Goal: Understand process/instructions

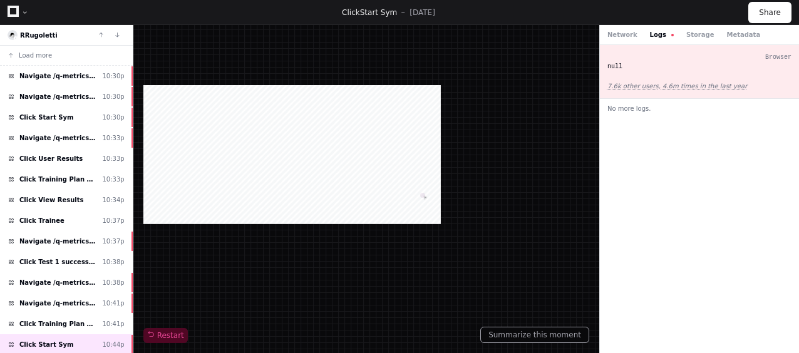
scroll to position [143, 0]
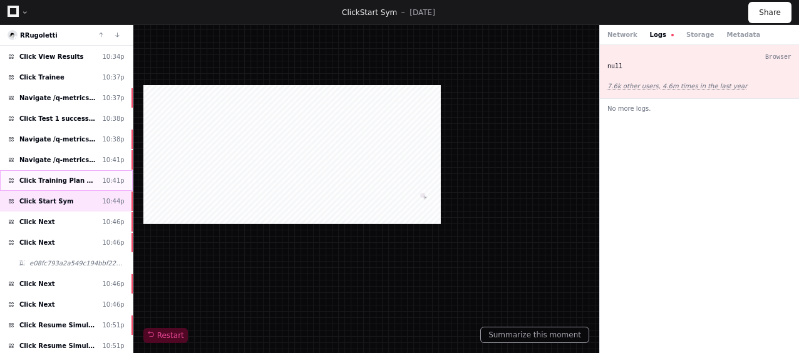
click at [78, 176] on span "Click Training Plan Results" at bounding box center [58, 180] width 78 height 9
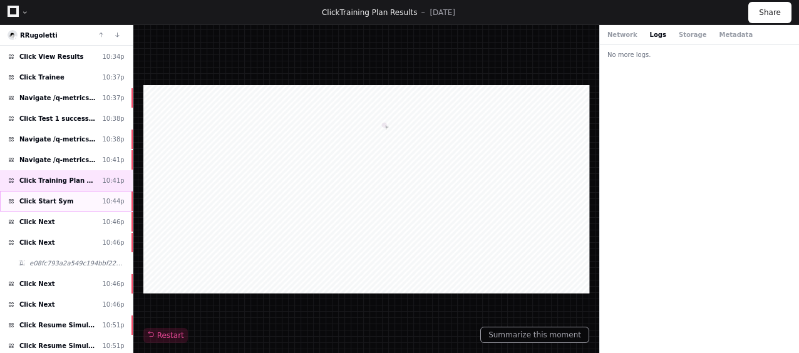
click at [86, 194] on div "Click Start Sym 10:44p" at bounding box center [66, 201] width 133 height 21
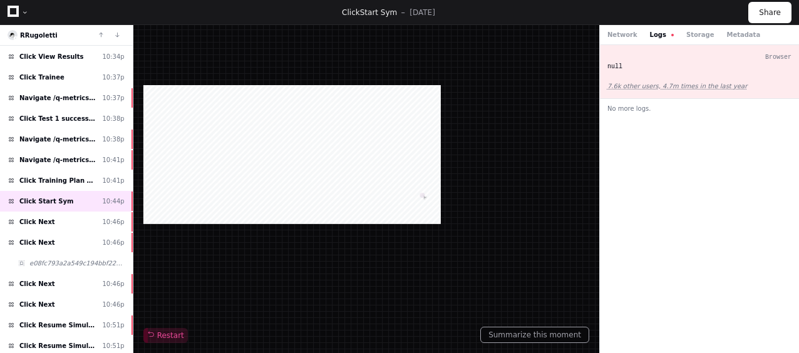
click at [653, 35] on button "Logs" at bounding box center [662, 34] width 24 height 9
click at [654, 37] on button "Logs" at bounding box center [662, 34] width 24 height 9
drag, startPoint x: 633, startPoint y: 35, endPoint x: 623, endPoint y: 35, distance: 10.0
click at [623, 35] on div "Network Logs Storage Metadata" at bounding box center [683, 34] width 153 height 9
click at [623, 35] on button "Network" at bounding box center [622, 34] width 30 height 9
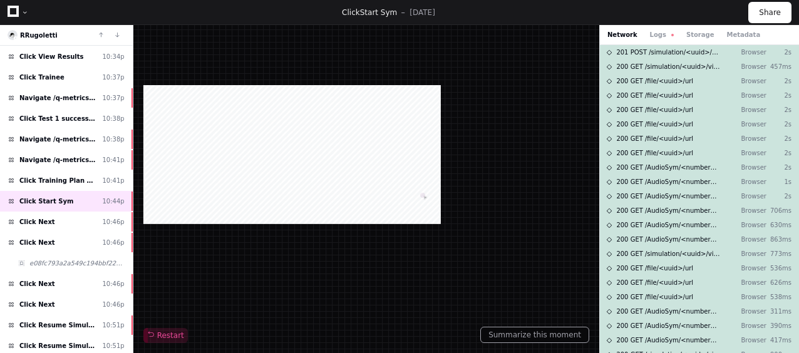
click at [532, 81] on div "Restart" at bounding box center [366, 189] width 446 height 308
click at [100, 212] on div "Click Next 10:46p" at bounding box center [66, 222] width 133 height 21
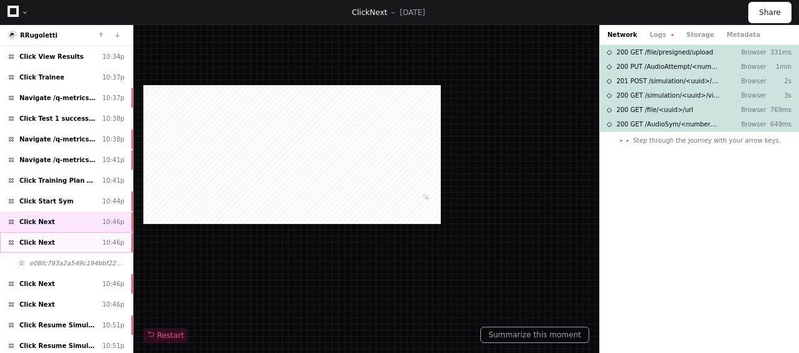
click at [100, 238] on div "Click Next 10:46p" at bounding box center [66, 242] width 133 height 21
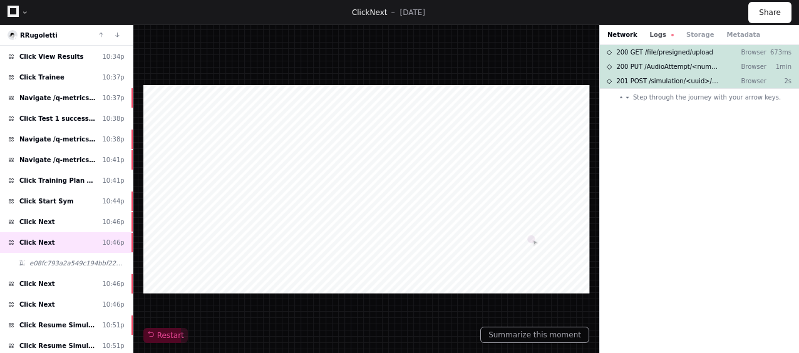
click at [650, 31] on button "Logs" at bounding box center [662, 34] width 24 height 9
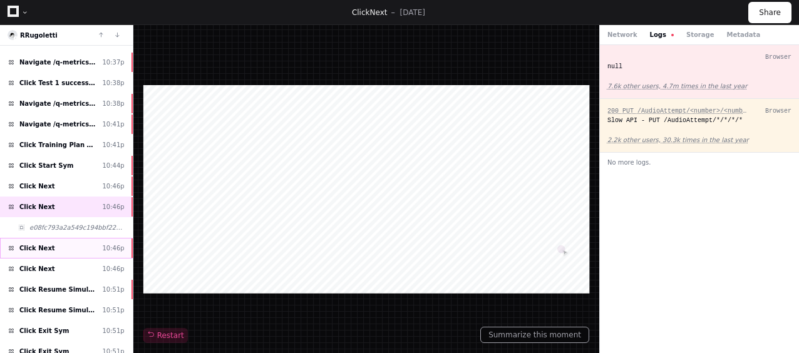
scroll to position [180, 0]
click at [620, 36] on button "Network" at bounding box center [622, 34] width 30 height 9
